Goal: Information Seeking & Learning: Learn about a topic

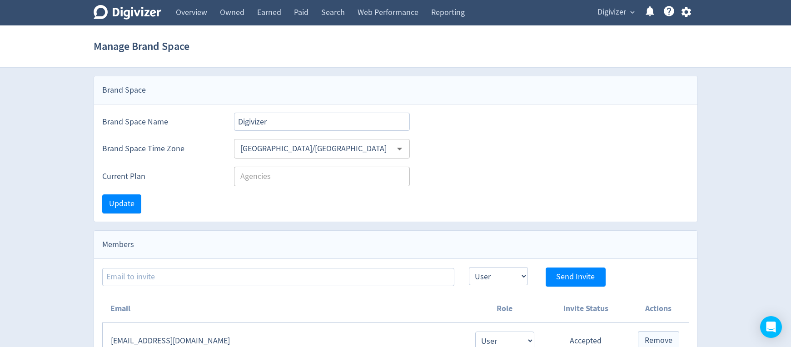
select select "USER"
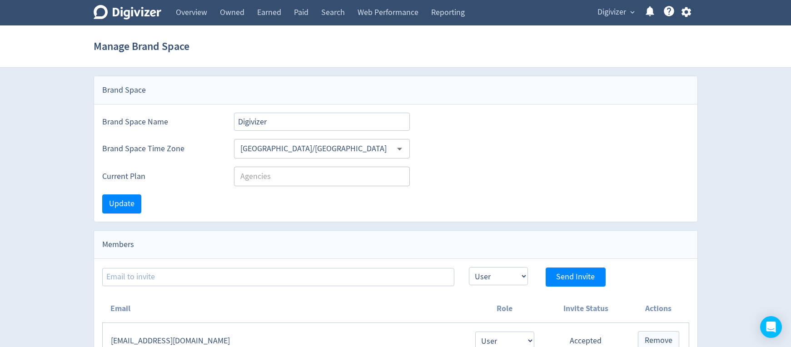
select select "USER"
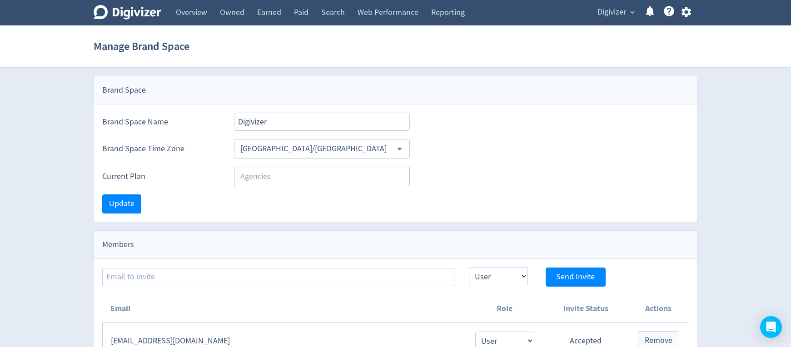
select select "USER"
click at [604, 15] on span "Digivizer" at bounding box center [611, 12] width 29 height 15
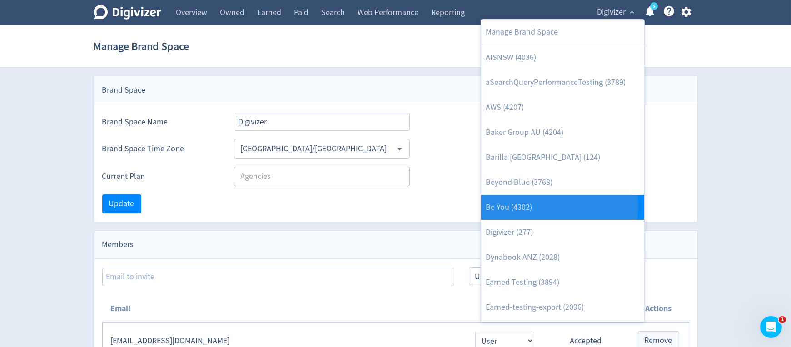
click at [533, 205] on link "Be You (4302)" at bounding box center [562, 207] width 163 height 25
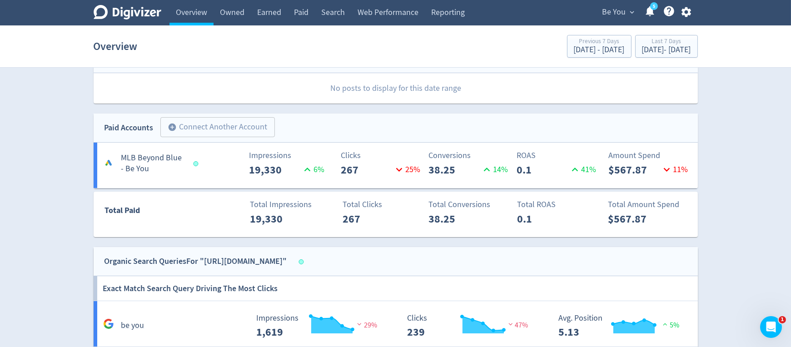
scroll to position [150, 0]
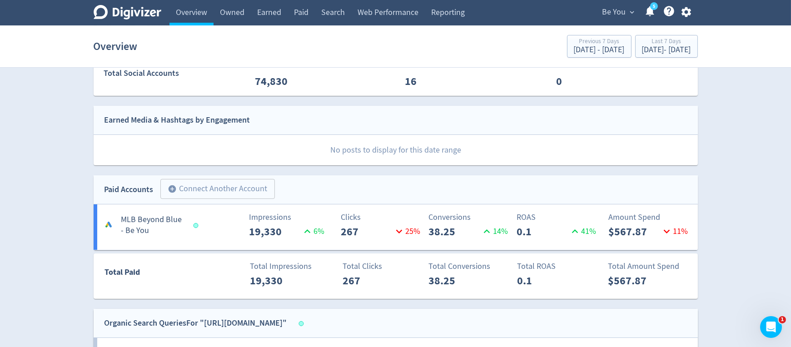
click at [373, 26] on section "Overview Previous 7 Days [DATE] - [DATE] Last 7 Days [DATE] - [DATE]" at bounding box center [395, 46] width 791 height 42
click at [373, 14] on link "Web Performance" at bounding box center [388, 12] width 74 height 25
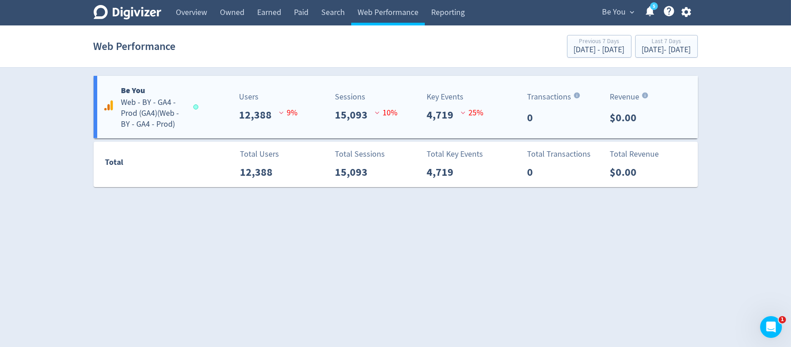
click at [309, 116] on div "Sessions 15,093 10 %" at bounding box center [347, 107] width 100 height 32
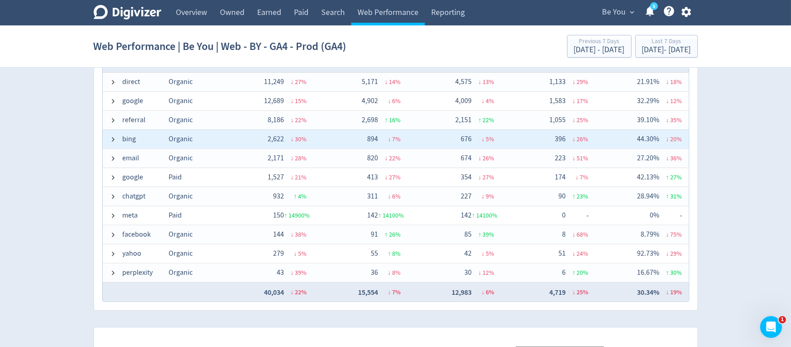
scroll to position [664, 0]
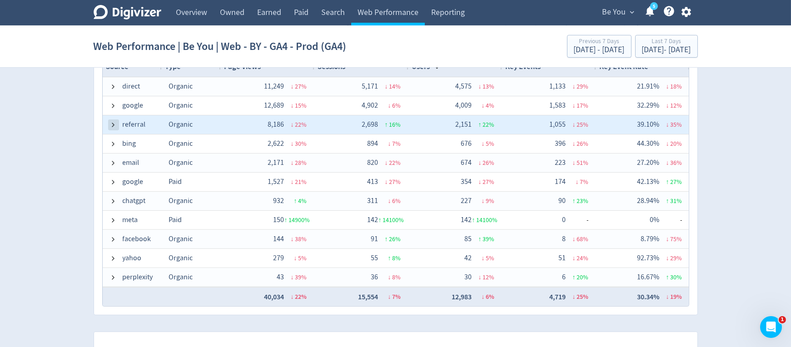
click at [114, 121] on span at bounding box center [113, 124] width 7 height 7
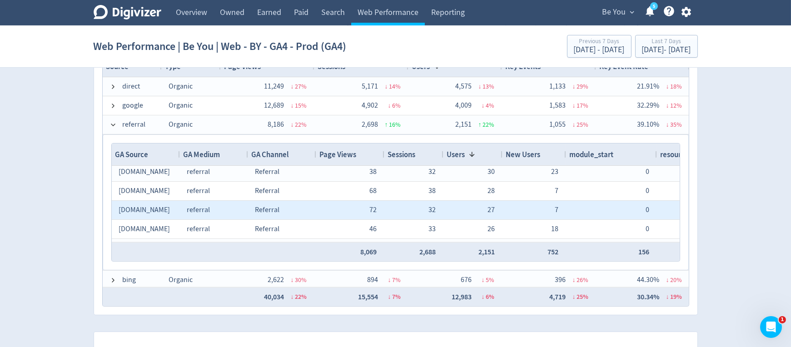
scroll to position [0, 0]
